Goal: Transaction & Acquisition: Purchase product/service

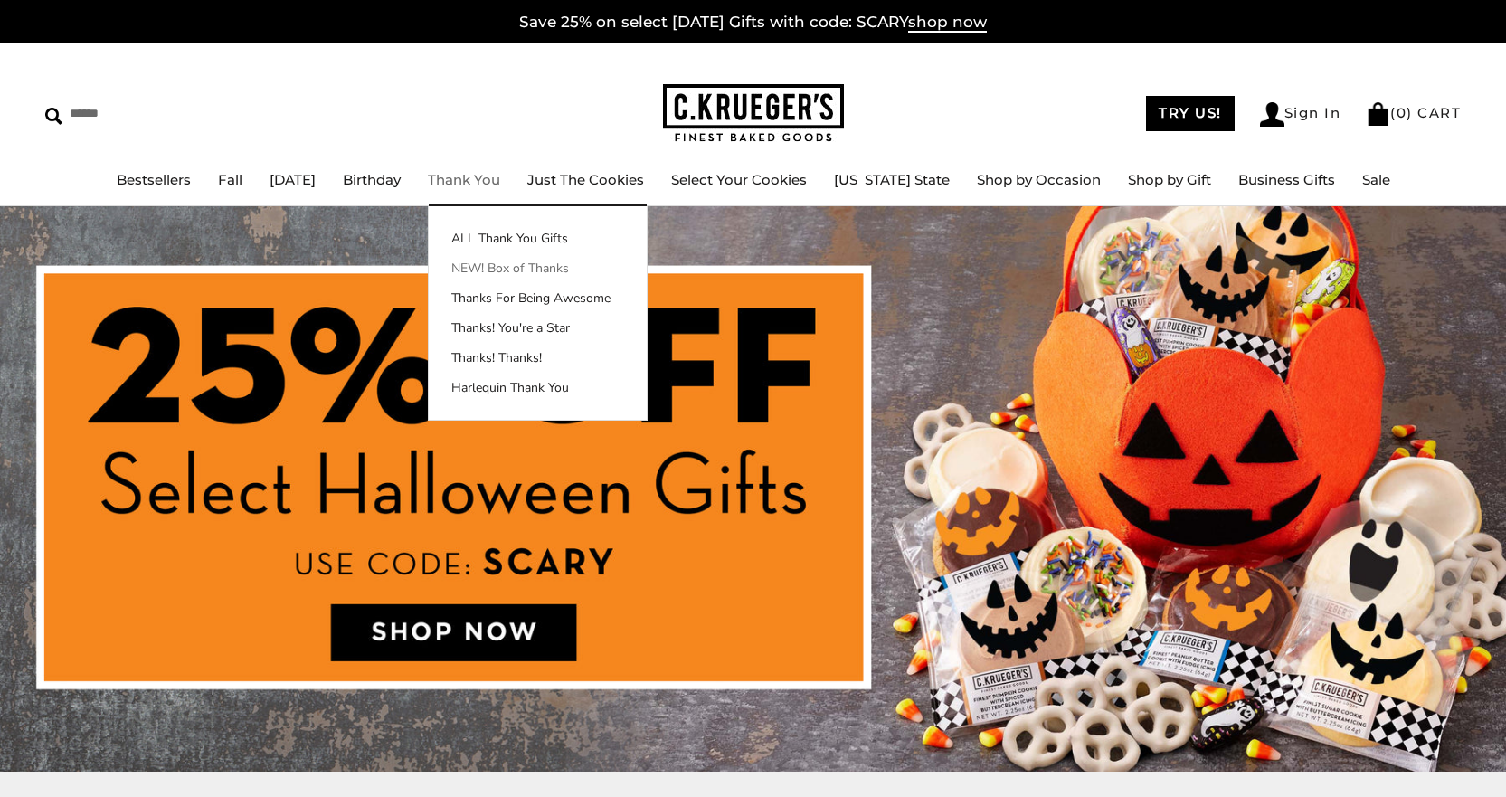
click at [527, 269] on link "NEW! Box of Thanks" at bounding box center [538, 268] width 218 height 19
